Goal: Navigation & Orientation: Find specific page/section

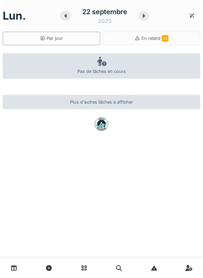
click at [66, 39] on div "Par jour" at bounding box center [51, 39] width 97 height 14
click at [124, 167] on div "[DATE] Par jour En retard 13 Pas de tâches en cours Plus d'autres tâches à affi…" at bounding box center [101, 139] width 203 height 278
click at [67, 42] on div "Par jour" at bounding box center [51, 39] width 97 height 14
click at [81, 37] on div "Par jour" at bounding box center [51, 39] width 97 height 14
click at [156, 38] on span "En retard 13" at bounding box center [154, 38] width 27 height 5
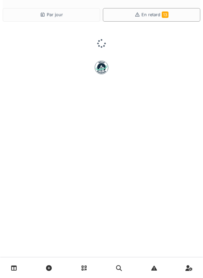
click at [148, 16] on span "En retard 13" at bounding box center [154, 14] width 27 height 5
click at [153, 16] on span "En retard 13" at bounding box center [154, 14] width 27 height 5
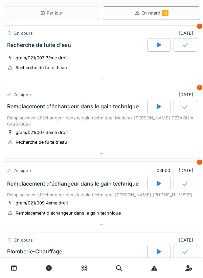
scroll to position [1, 0]
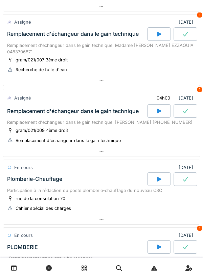
scroll to position [68, 0]
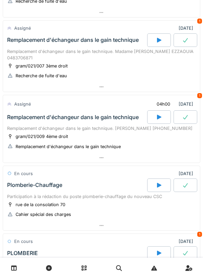
click at [139, 85] on div at bounding box center [101, 87] width 197 height 10
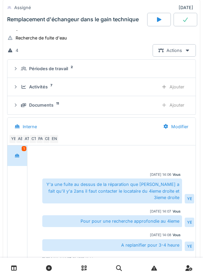
scroll to position [105, 0]
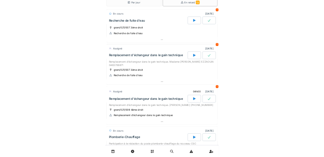
scroll to position [5, 0]
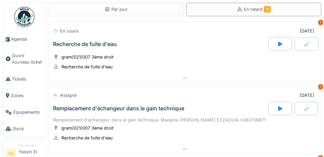
click at [23, 39] on span "Agenda" at bounding box center [27, 39] width 32 height 6
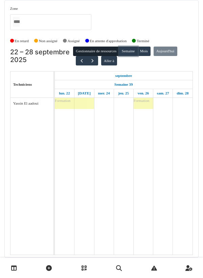
click at [131, 53] on button "Semaine" at bounding box center [128, 51] width 19 height 9
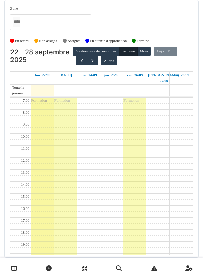
click at [85, 182] on td at bounding box center [111, 185] width 161 height 6
click at [120, 176] on td at bounding box center [111, 179] width 161 height 6
click at [85, 188] on td at bounding box center [111, 191] width 161 height 6
